Goal: Find specific page/section

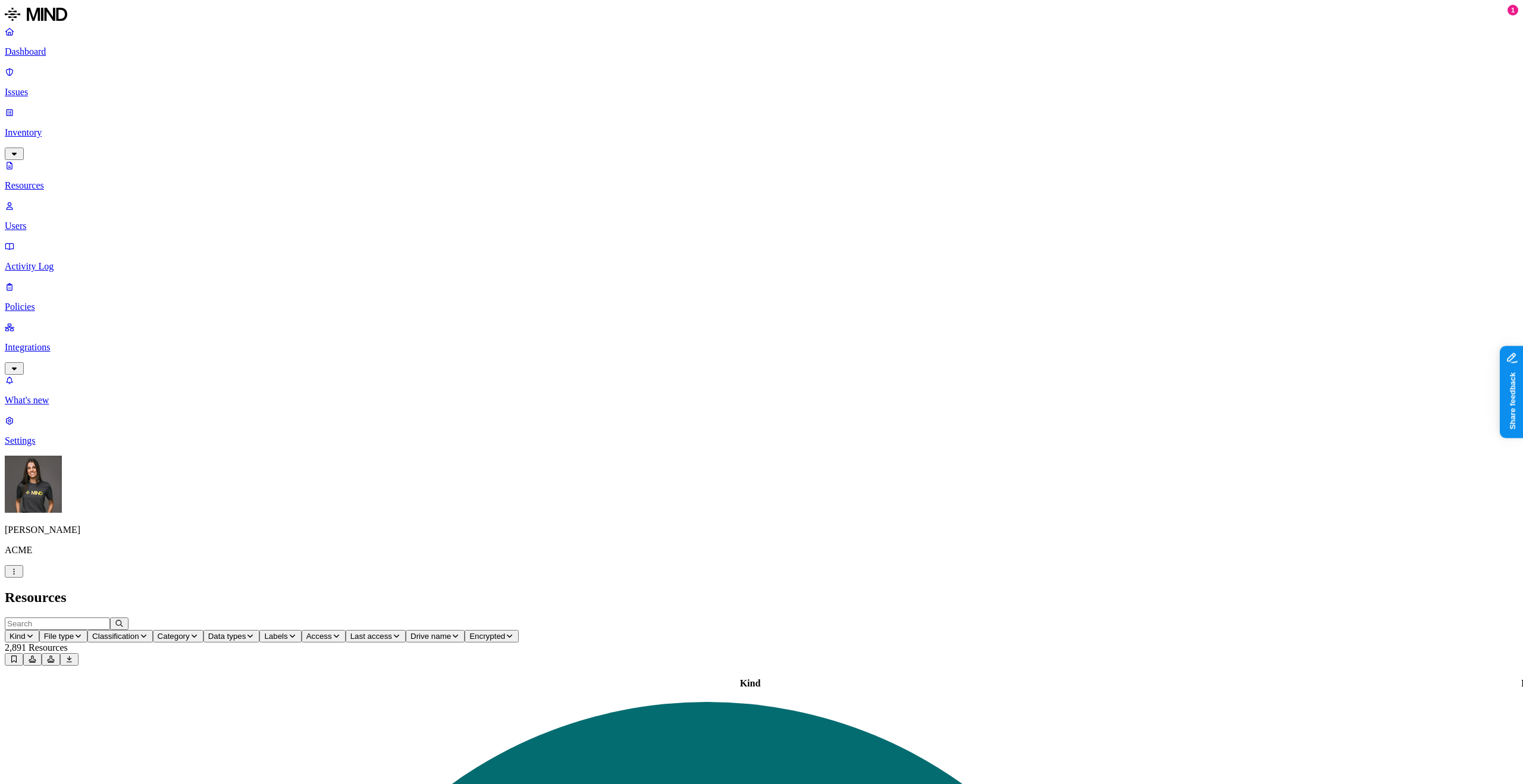
click at [1044, 617] on header "Kind File type Classification Category Data types Labels Access Last access Dri…" at bounding box center [762, 641] width 1514 height 48
click at [56, 655] on icon at bounding box center [51, 659] width 9 height 7
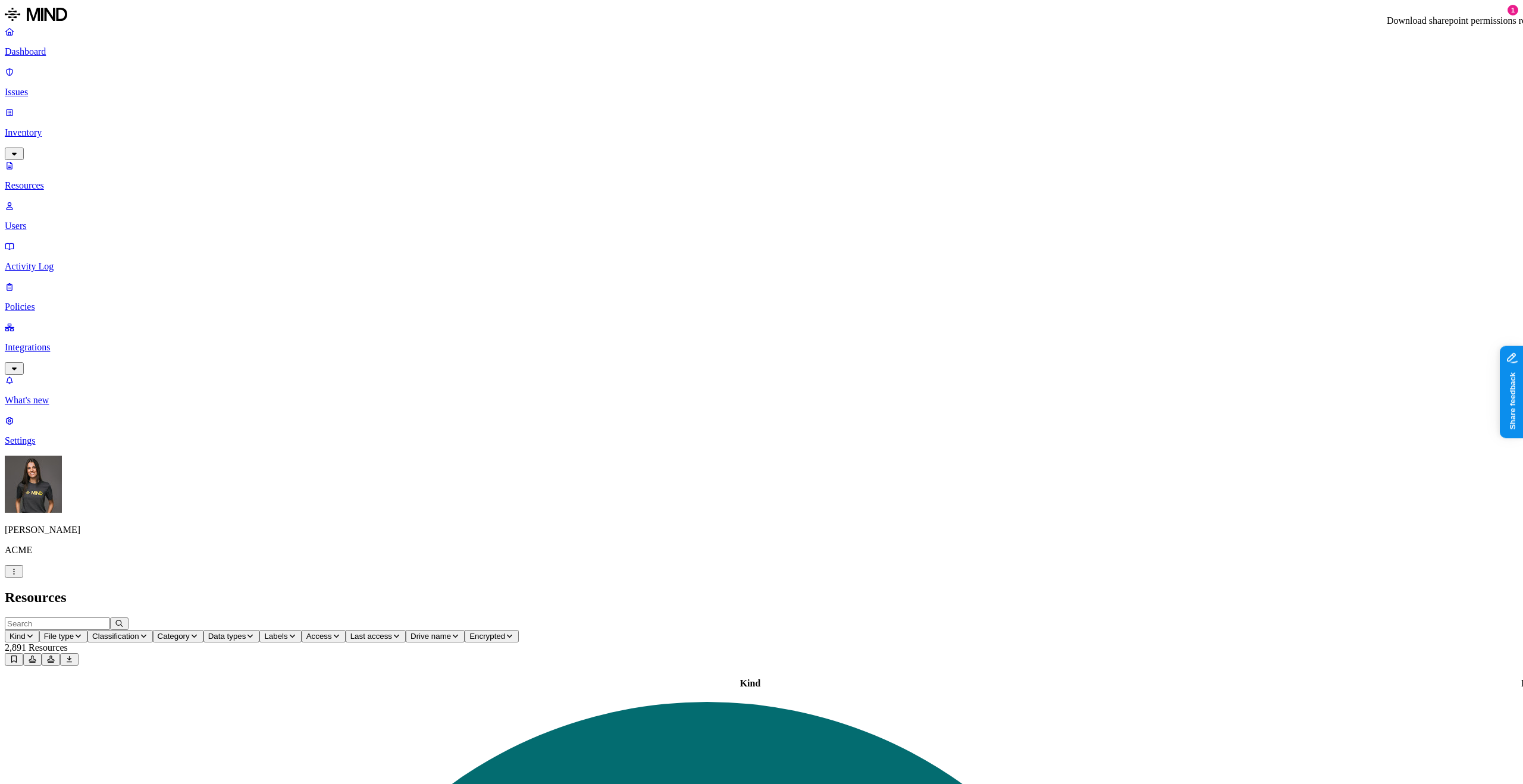
click at [56, 655] on icon at bounding box center [51, 659] width 9 height 7
click at [1076, 617] on header "Kind File type Classification Category Data types Labels Access Last access Dri…" at bounding box center [762, 641] width 1514 height 48
